Goal: Task Accomplishment & Management: Use online tool/utility

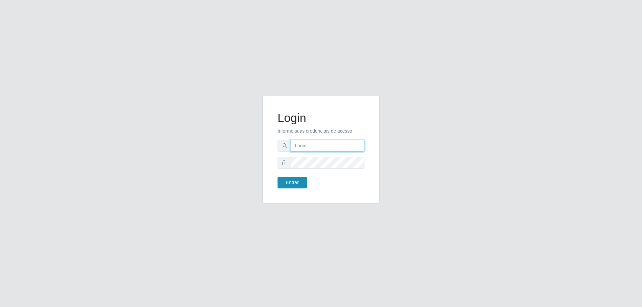
type input "mayara@frigomaster"
click at [283, 179] on button "Entrar" at bounding box center [292, 183] width 29 height 12
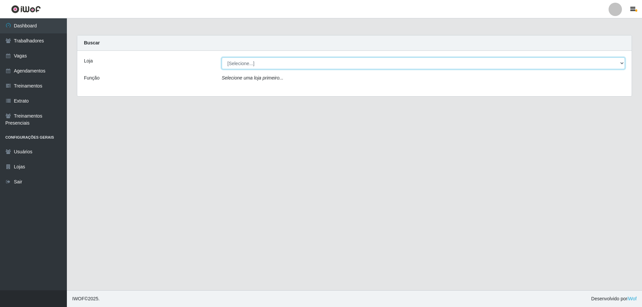
click at [347, 64] on select "[Selecione...] FrigoMaster" at bounding box center [423, 64] width 403 height 12
select select "392"
click at [222, 58] on select "[Selecione...] FrigoMaster" at bounding box center [423, 64] width 403 height 12
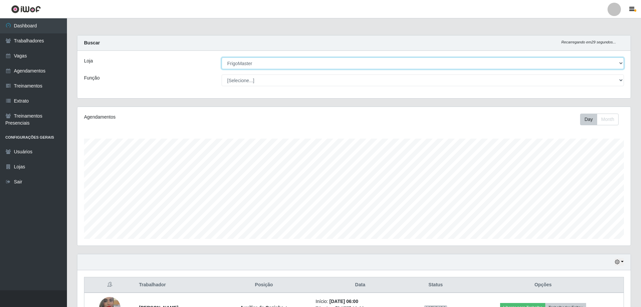
scroll to position [48, 0]
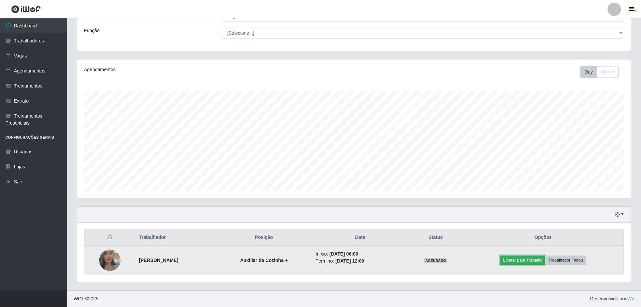
click at [538, 258] on button "Liberar para Trabalho" at bounding box center [522, 260] width 45 height 9
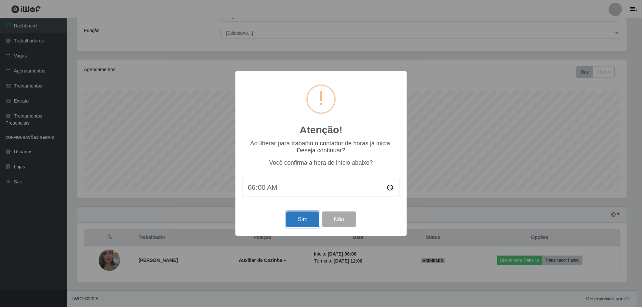
click at [298, 218] on button "Sim" at bounding box center [302, 220] width 32 height 16
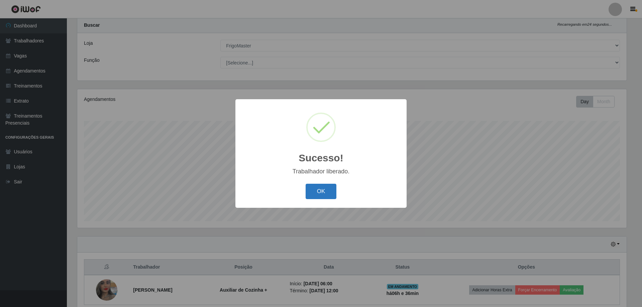
click at [321, 189] on button "OK" at bounding box center [321, 192] width 31 height 16
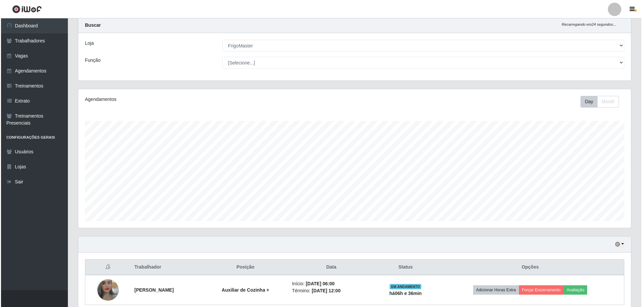
scroll to position [139, 553]
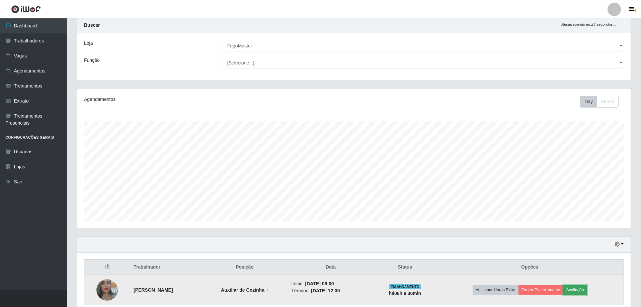
click at [587, 293] on button "Avaliação" at bounding box center [575, 290] width 24 height 9
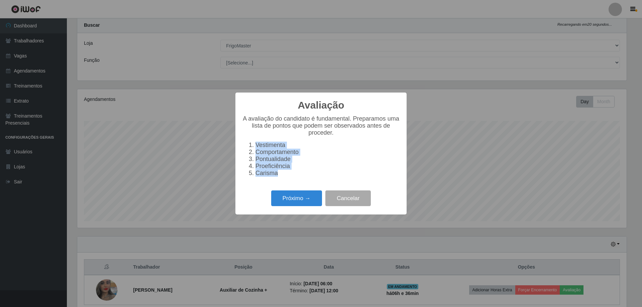
drag, startPoint x: 279, startPoint y: 178, endPoint x: 240, endPoint y: 141, distance: 53.7
click at [240, 141] on div "Avaliação × A avaliação do candidato é fundamental. Preparamos uma lista de pon…" at bounding box center [321, 154] width 171 height 122
copy ol "Vestimenta Comportamento Pontualidade Proeficiência Carisma"
click at [300, 200] on button "Próximo →" at bounding box center [296, 199] width 51 height 16
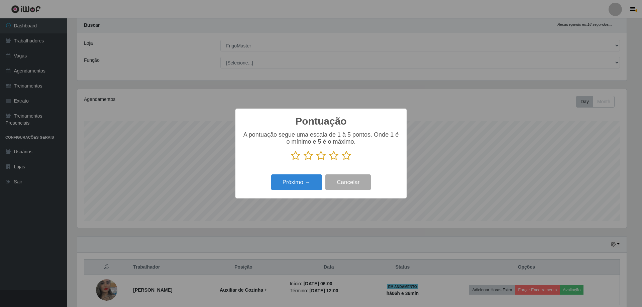
scroll to position [334398, 333987]
click at [344, 158] on icon at bounding box center [346, 156] width 9 height 10
click at [342, 161] on input "radio" at bounding box center [342, 161] width 0 height 0
click at [306, 181] on button "Próximo →" at bounding box center [296, 183] width 51 height 16
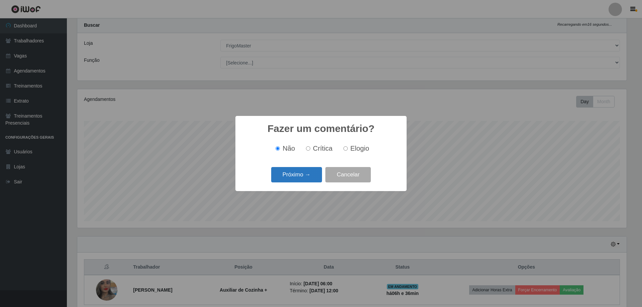
click at [308, 179] on button "Próximo →" at bounding box center [296, 175] width 51 height 16
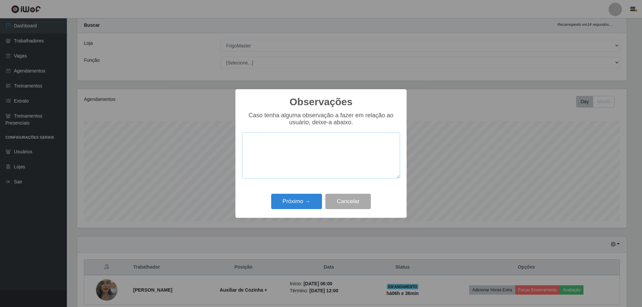
paste textarea "Vestimenta Comportamento Pontualidade Proeficiência Carisma"
click at [289, 142] on textarea "Vestimenta Comportamento Pontualidade Proeficiência Carisma" at bounding box center [321, 156] width 158 height 46
click at [300, 148] on textarea "Vestimenta10 Comportamento Pontualidade Proeficiência Carisma" at bounding box center [321, 156] width 158 height 46
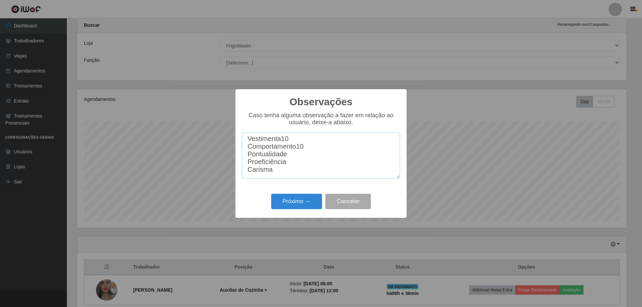
click at [297, 154] on textarea "Vestimenta10 Comportamento10 Pontualidade Proeficiência Carisma" at bounding box center [321, 156] width 158 height 46
click at [297, 162] on textarea "Vestimenta10 Comportamento10 Pontualidade10 Proeficiência Carisma" at bounding box center [321, 156] width 158 height 46
click at [288, 176] on textarea "Vestimenta10 Comportamento10 Pontualidade10 Proeficiência10 Carisma" at bounding box center [321, 156] width 158 height 46
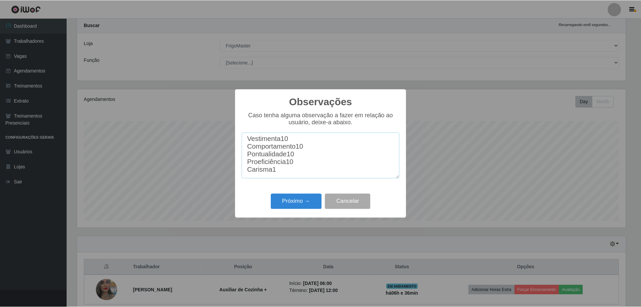
scroll to position [5, 0]
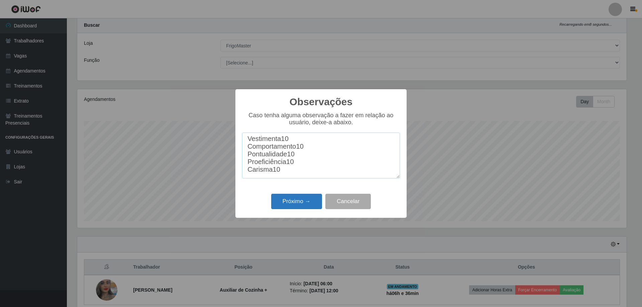
type textarea "Vestimenta10 Comportamento10 Pontualidade10 Proeficiência10 Carisma10"
click at [288, 197] on button "Próximo →" at bounding box center [296, 202] width 51 height 16
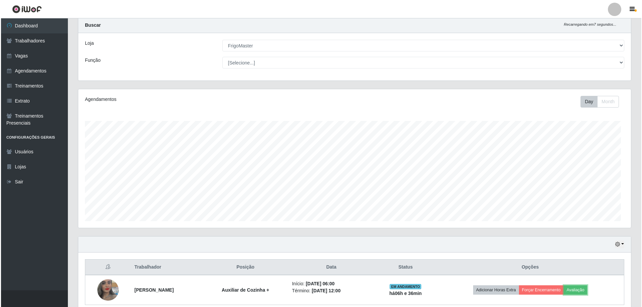
scroll to position [139, 553]
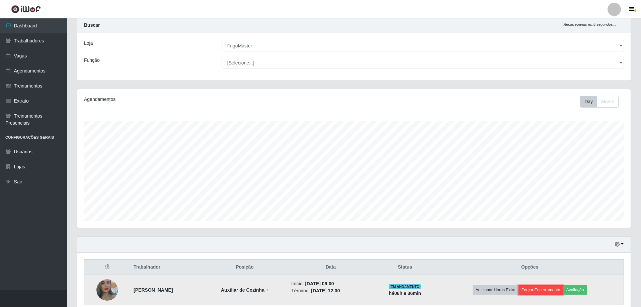
click at [552, 287] on button "Forçar Encerramento" at bounding box center [540, 290] width 45 height 9
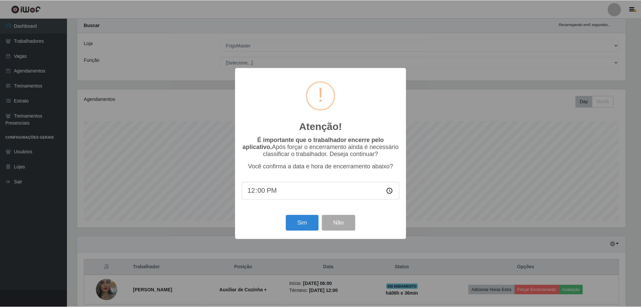
scroll to position [139, 550]
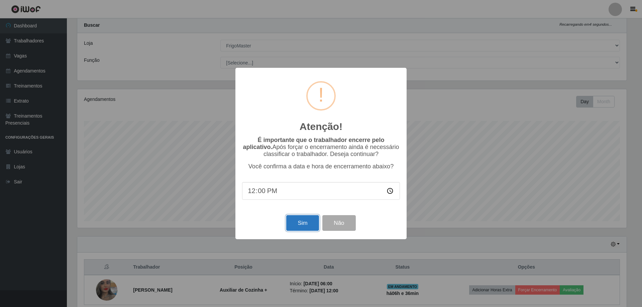
click at [307, 228] on button "Sim" at bounding box center [302, 223] width 32 height 16
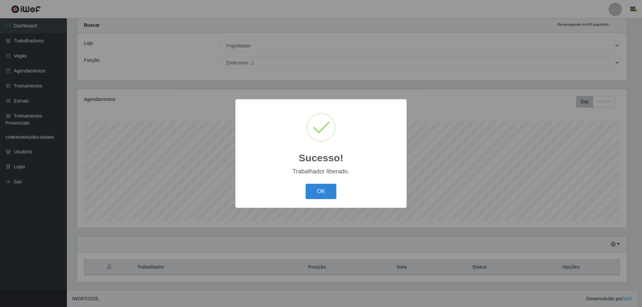
drag, startPoint x: 317, startPoint y: 192, endPoint x: 316, endPoint y: 202, distance: 10.1
click at [317, 192] on button "OK" at bounding box center [321, 192] width 31 height 16
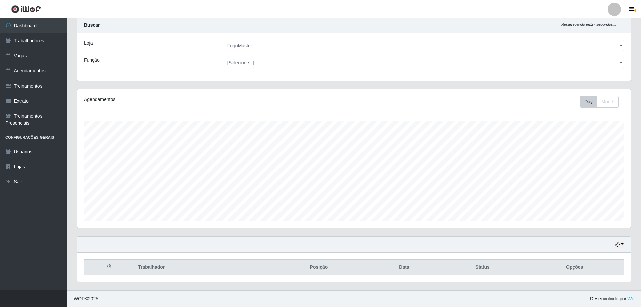
scroll to position [139, 553]
